Goal: Navigation & Orientation: Find specific page/section

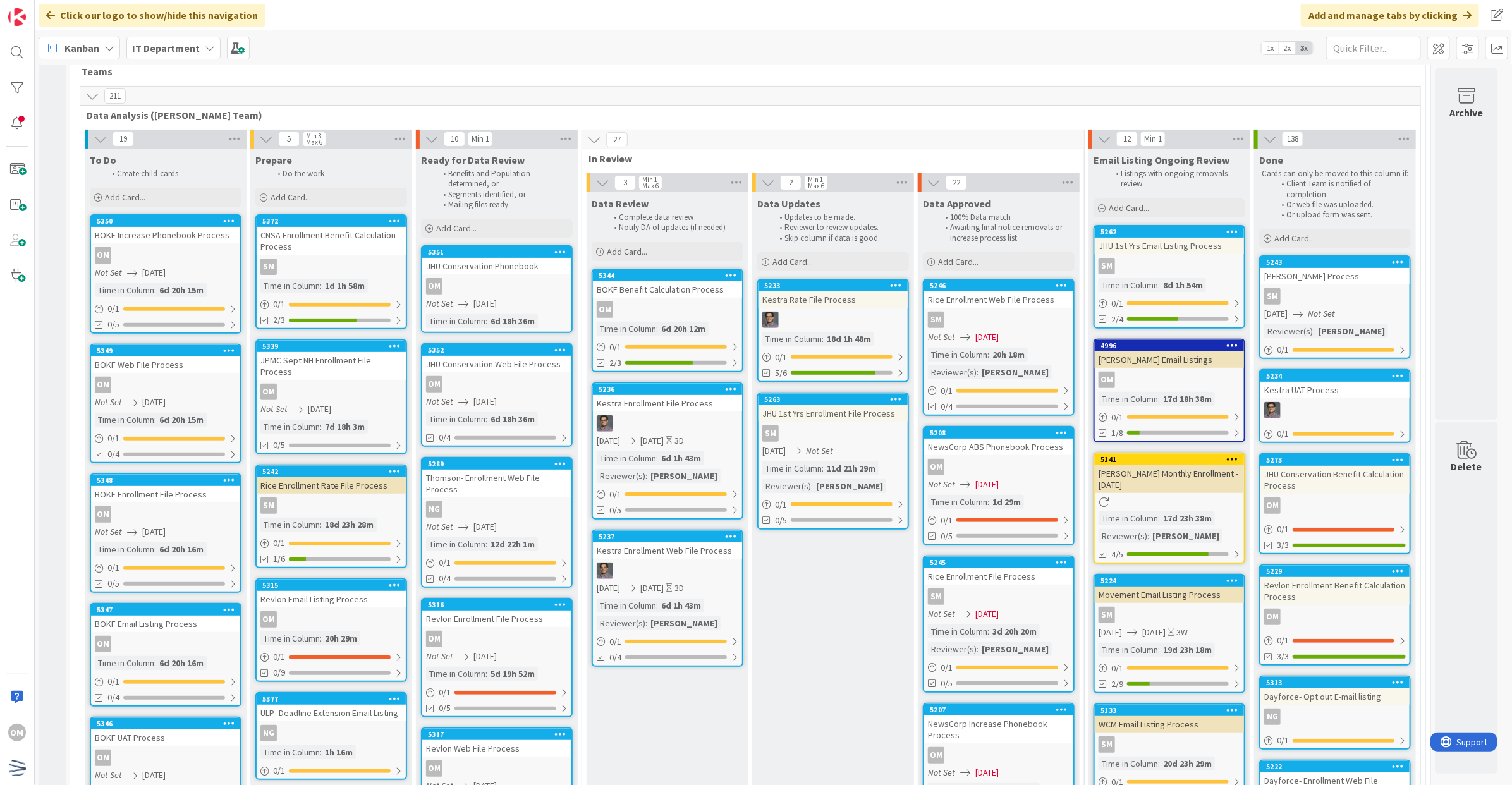
click at [725, 304] on div "OM" at bounding box center [668, 309] width 149 height 16
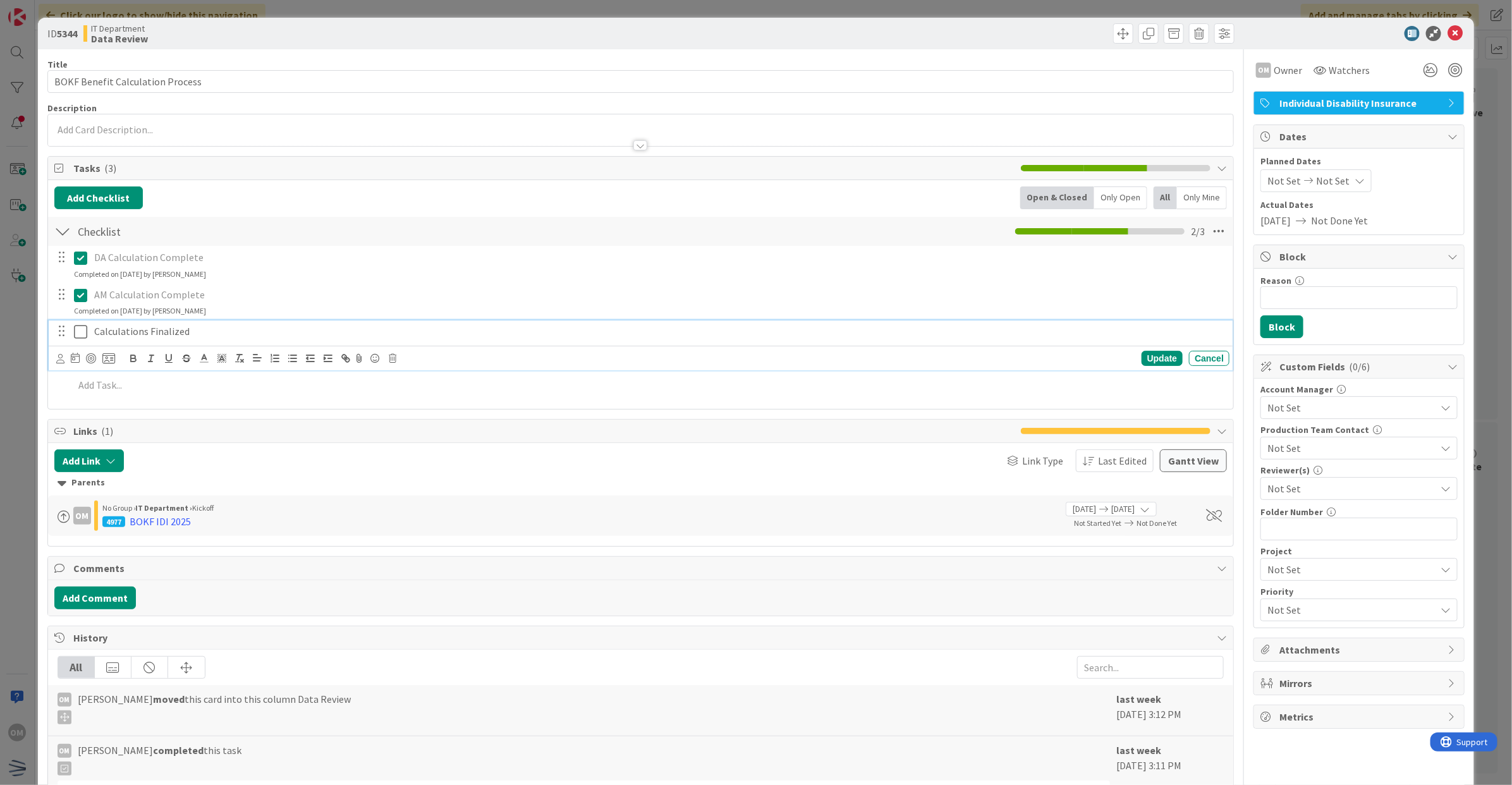
click at [82, 332] on icon at bounding box center [81, 332] width 13 height 15
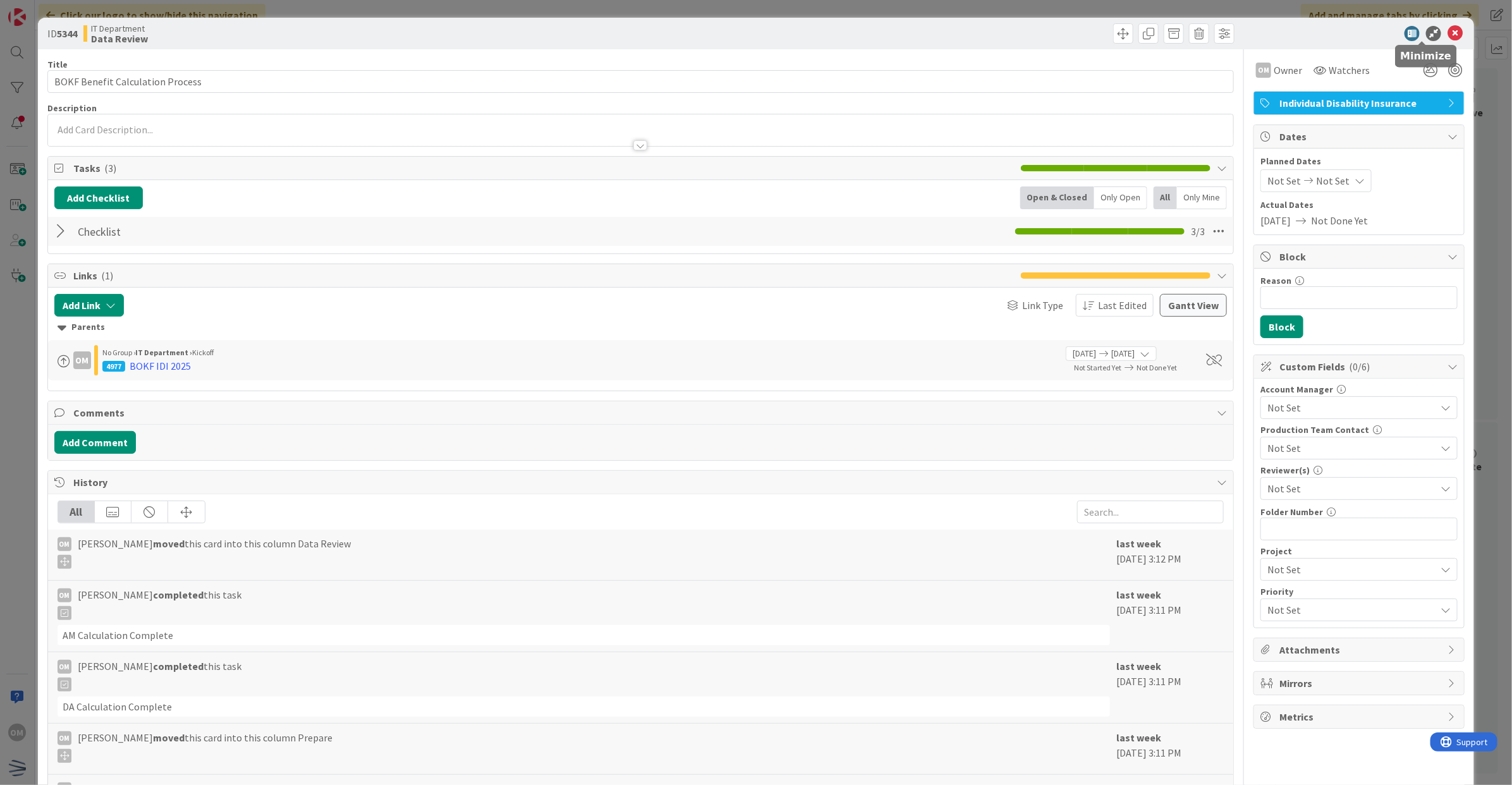
click at [1433, 33] on div at bounding box center [1353, 33] width 224 height 15
click at [1447, 35] on icon at bounding box center [1454, 33] width 15 height 15
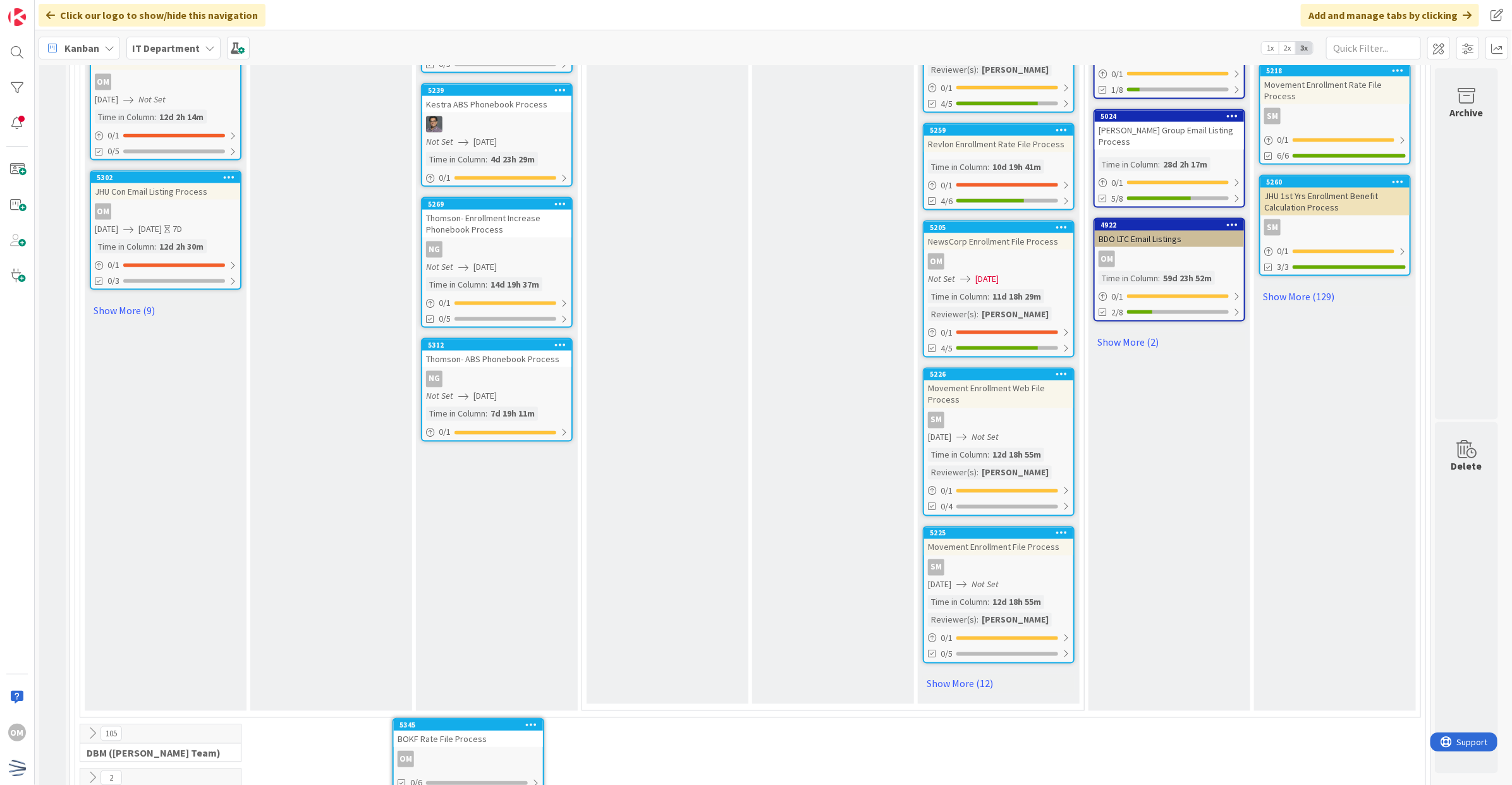
scroll to position [1227, 0]
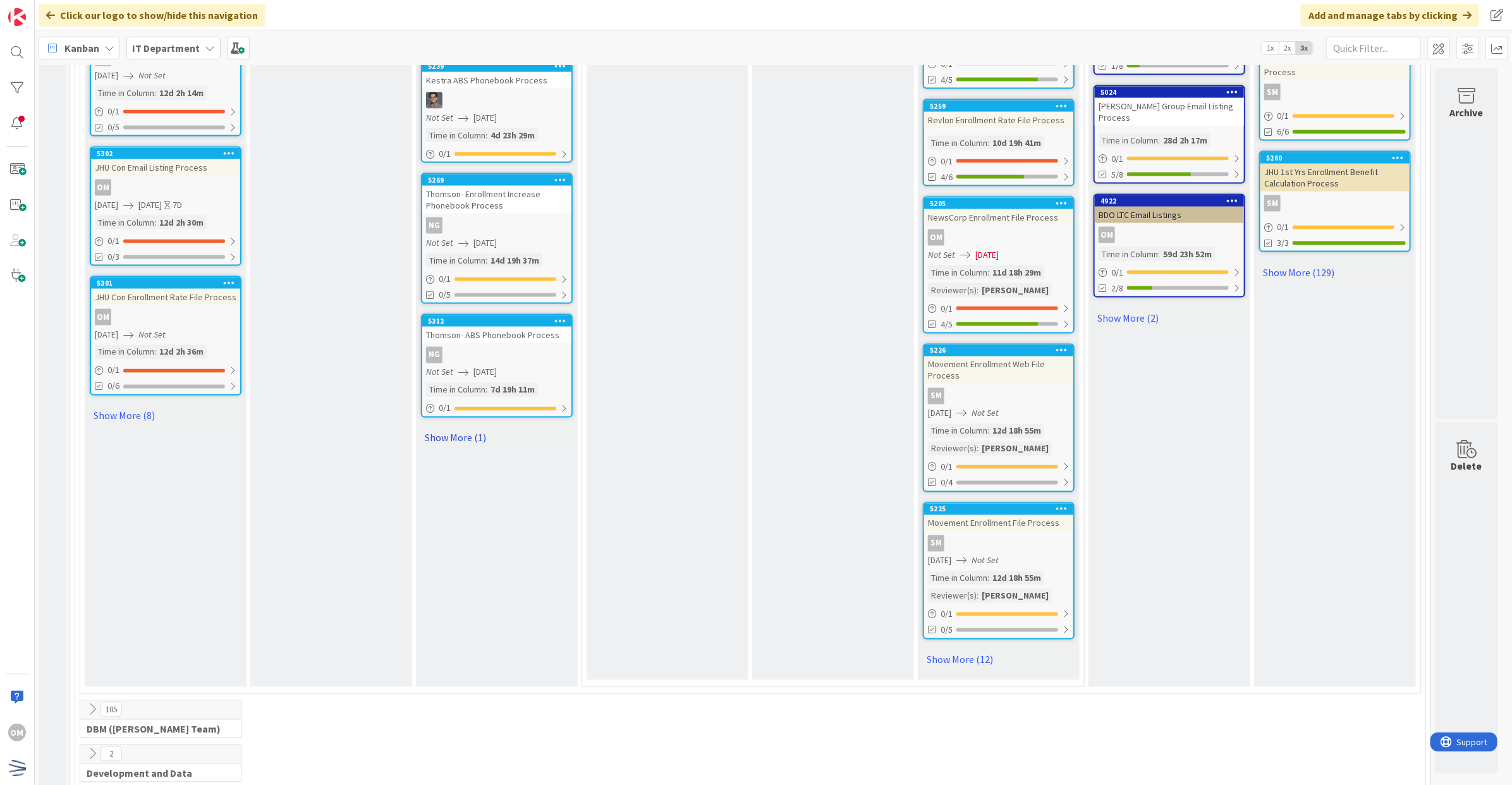
click at [466, 435] on link "Show More (1)" at bounding box center [497, 438] width 152 height 20
click at [494, 446] on div "BOKF Rate File Process" at bounding box center [497, 448] width 149 height 16
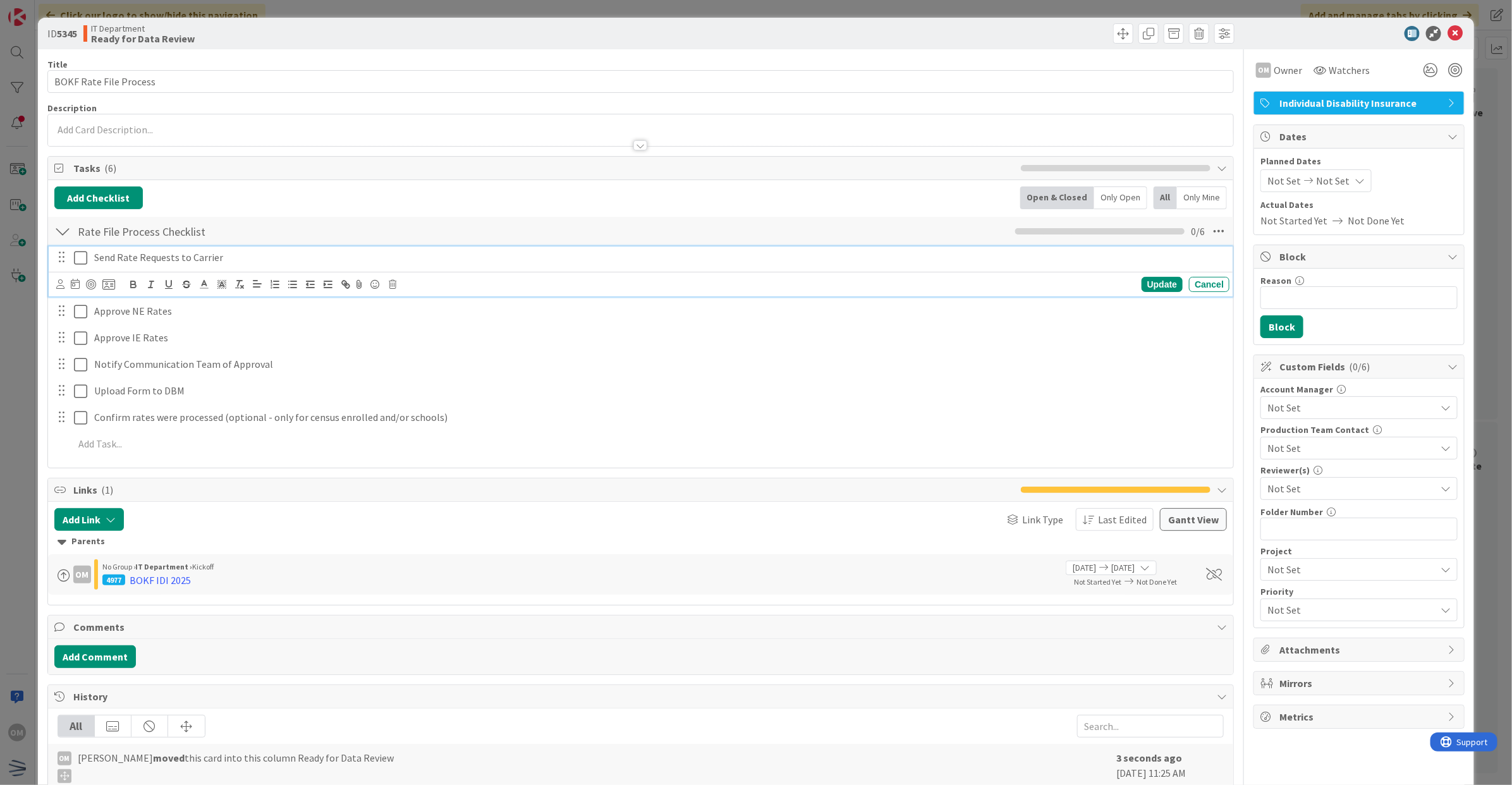
click at [80, 263] on icon at bounding box center [81, 258] width 13 height 15
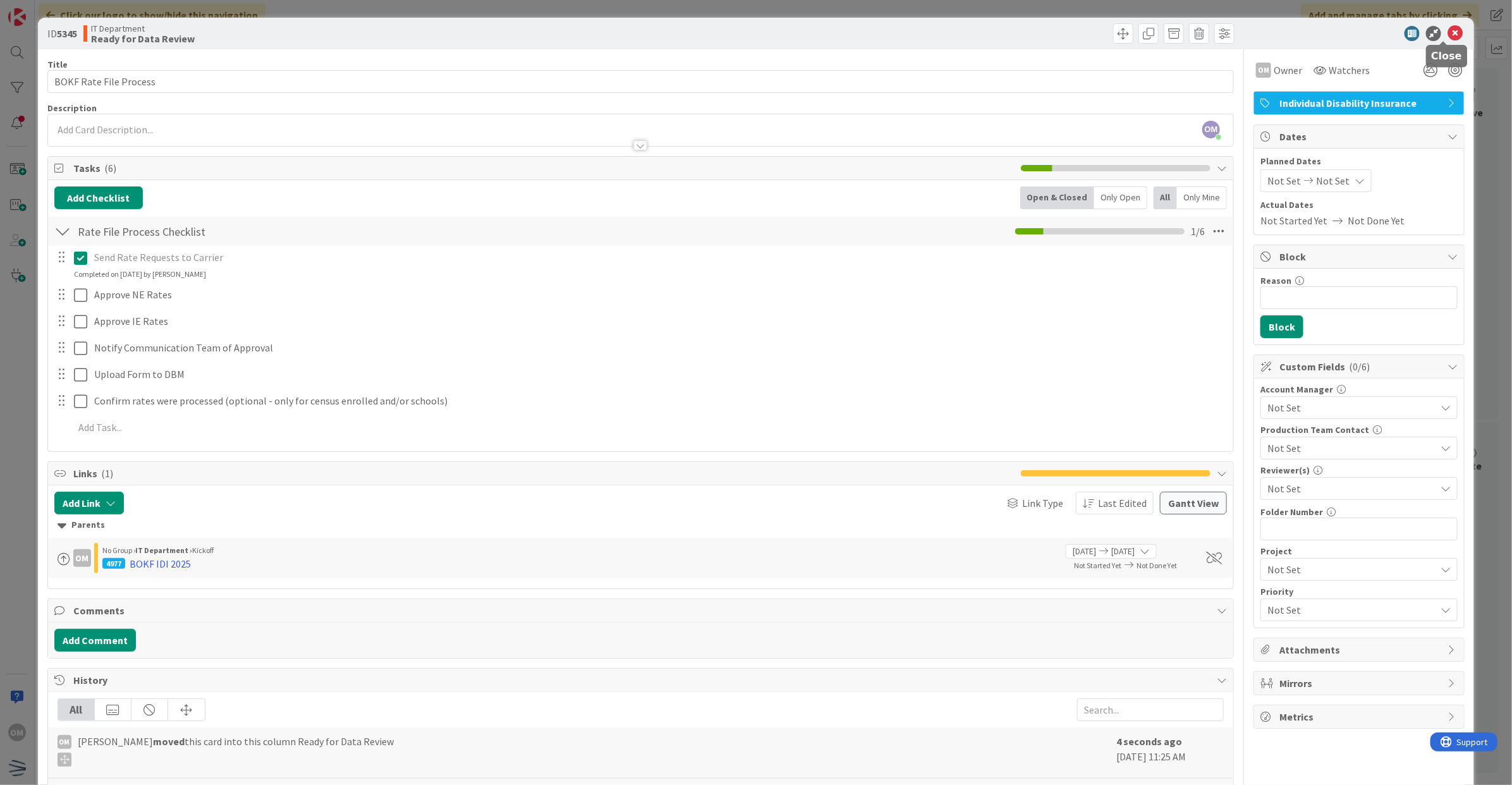
click at [1447, 31] on icon at bounding box center [1454, 33] width 15 height 15
